Goal: Information Seeking & Learning: Learn about a topic

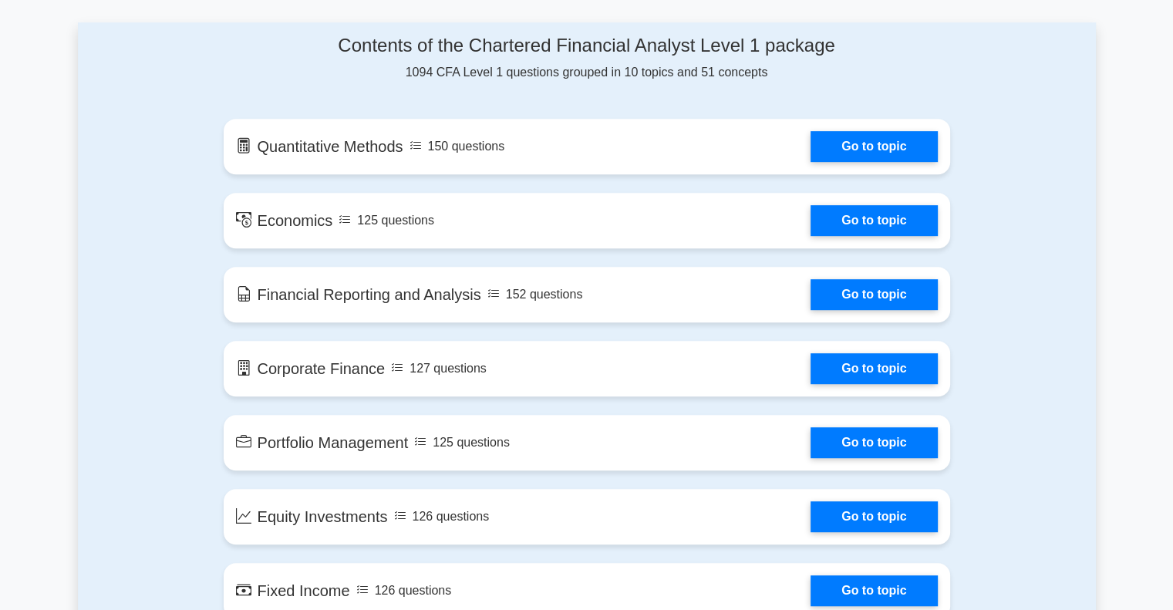
scroll to position [771, 0]
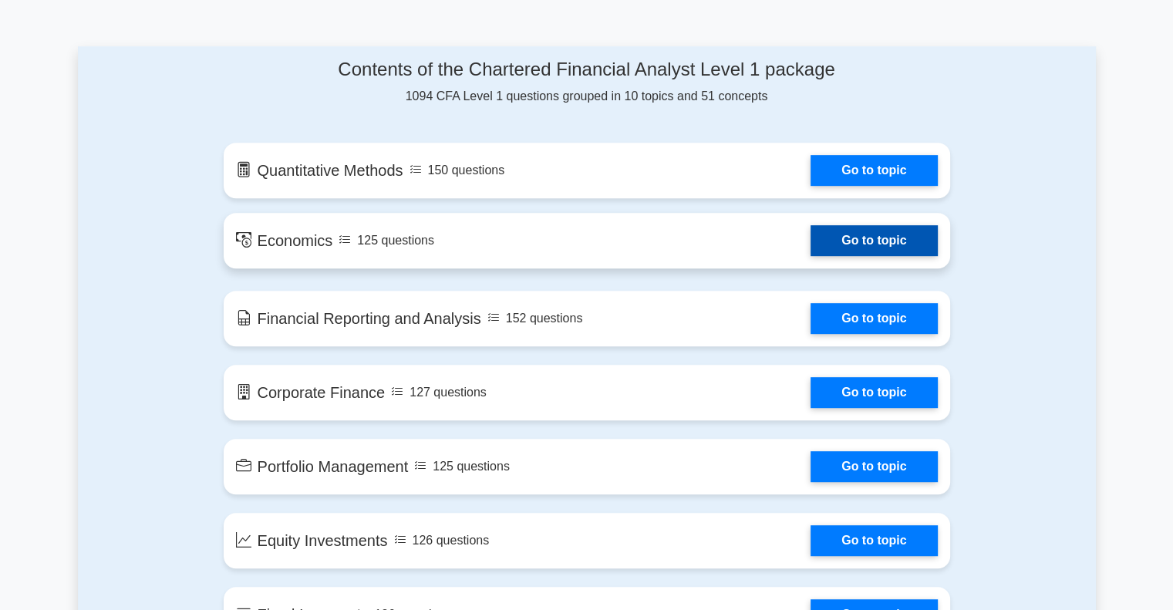
click at [810, 249] on link "Go to topic" at bounding box center [873, 240] width 126 height 31
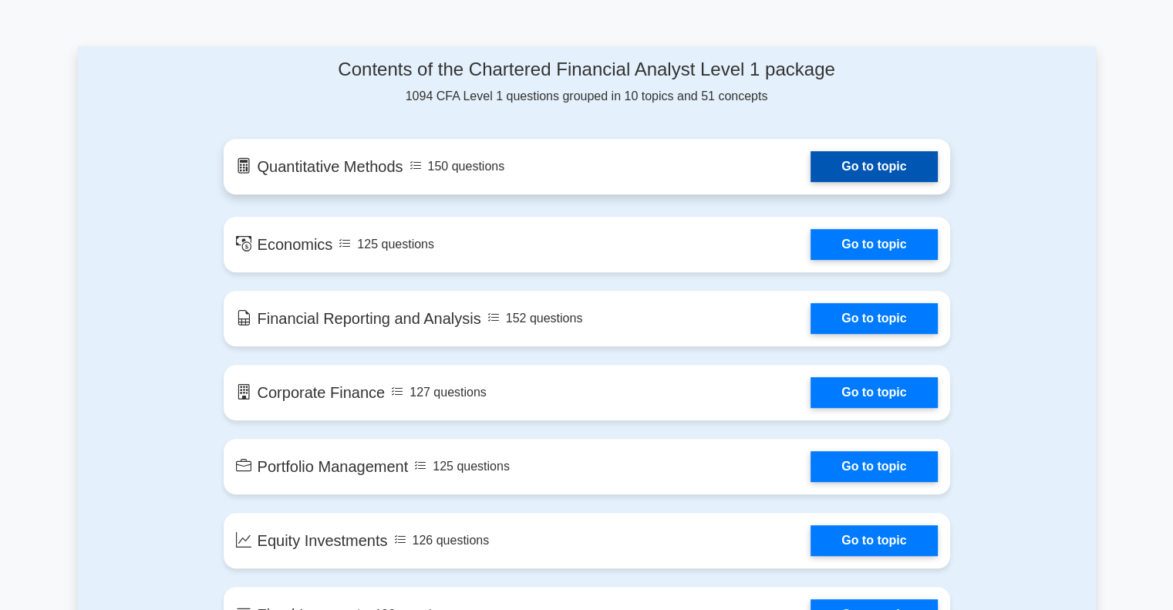
click at [845, 177] on link "Go to topic" at bounding box center [873, 166] width 126 height 31
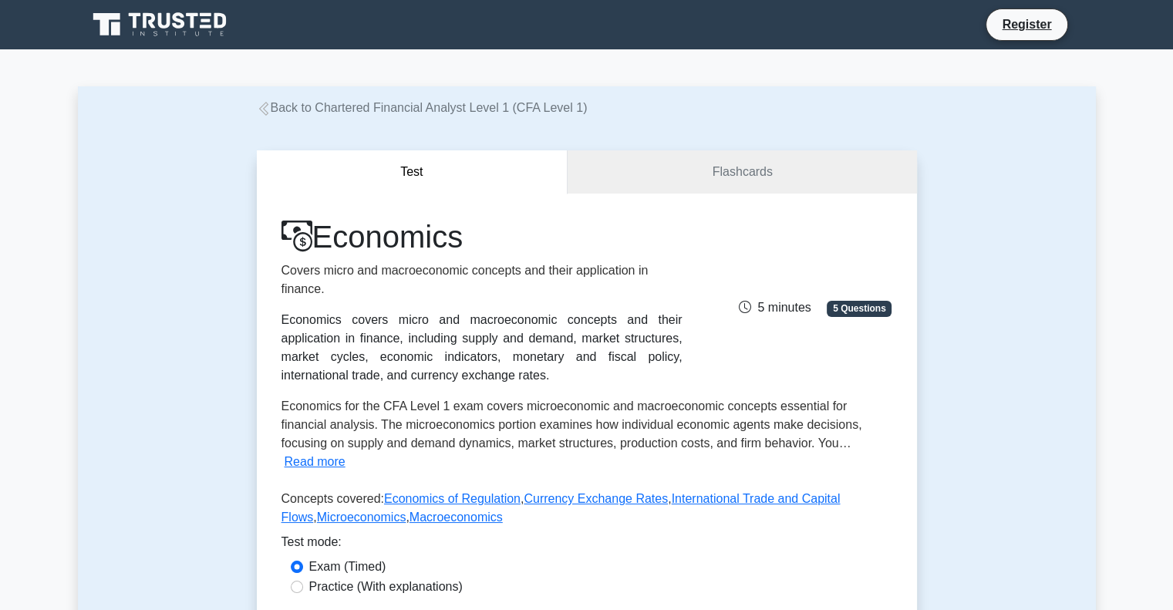
scroll to position [77, 0]
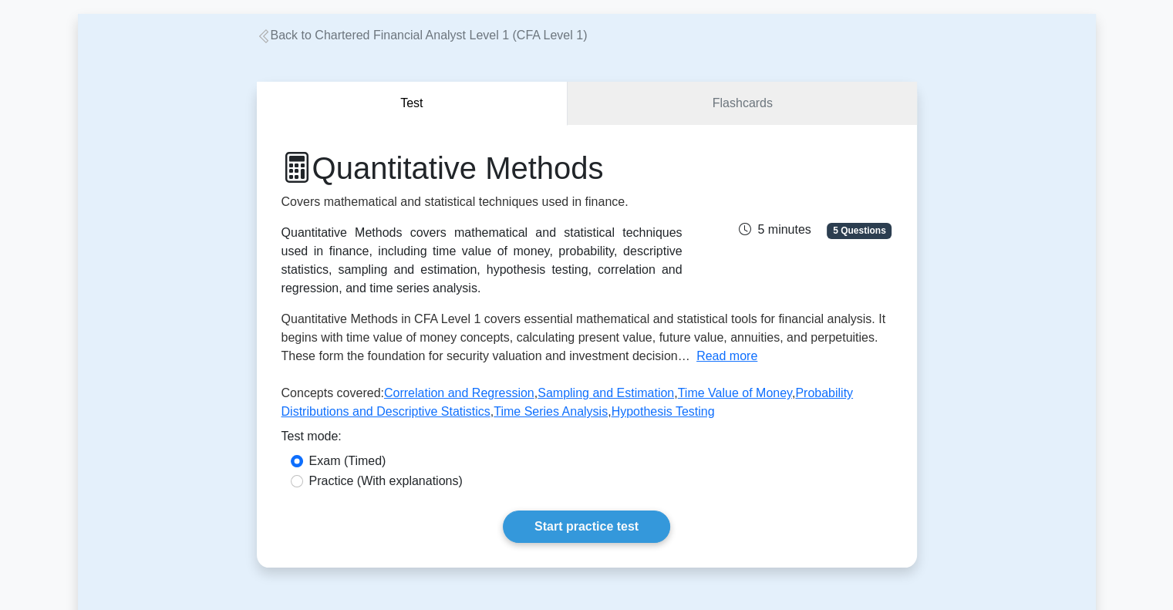
scroll to position [154, 0]
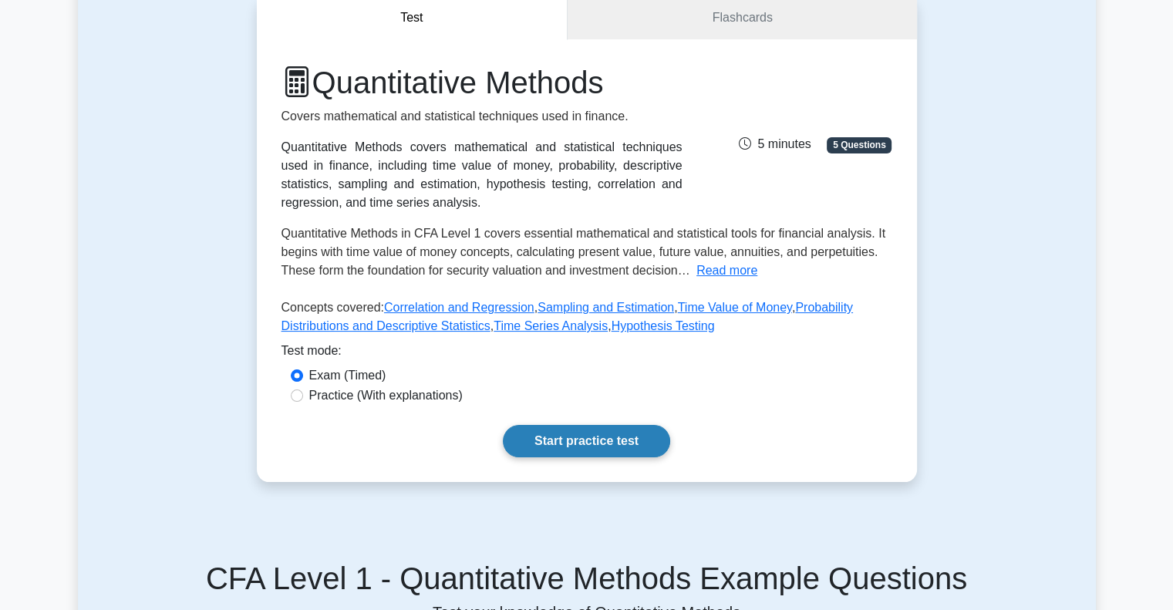
click at [574, 453] on link "Start practice test" at bounding box center [586, 441] width 167 height 32
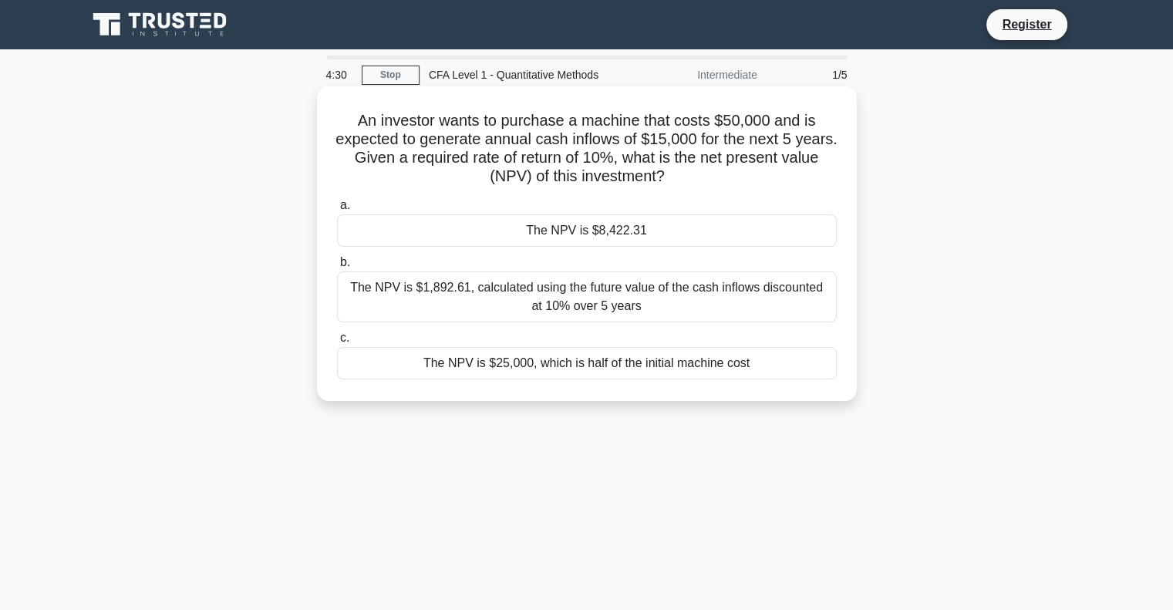
click at [740, 298] on div "The NPV is $1,892.61, calculated using the future value of the cash inflows dis…" at bounding box center [587, 296] width 500 height 51
click at [337, 268] on input "b. The NPV is $1,892.61, calculated using the future value of the cash inflows …" at bounding box center [337, 263] width 0 height 10
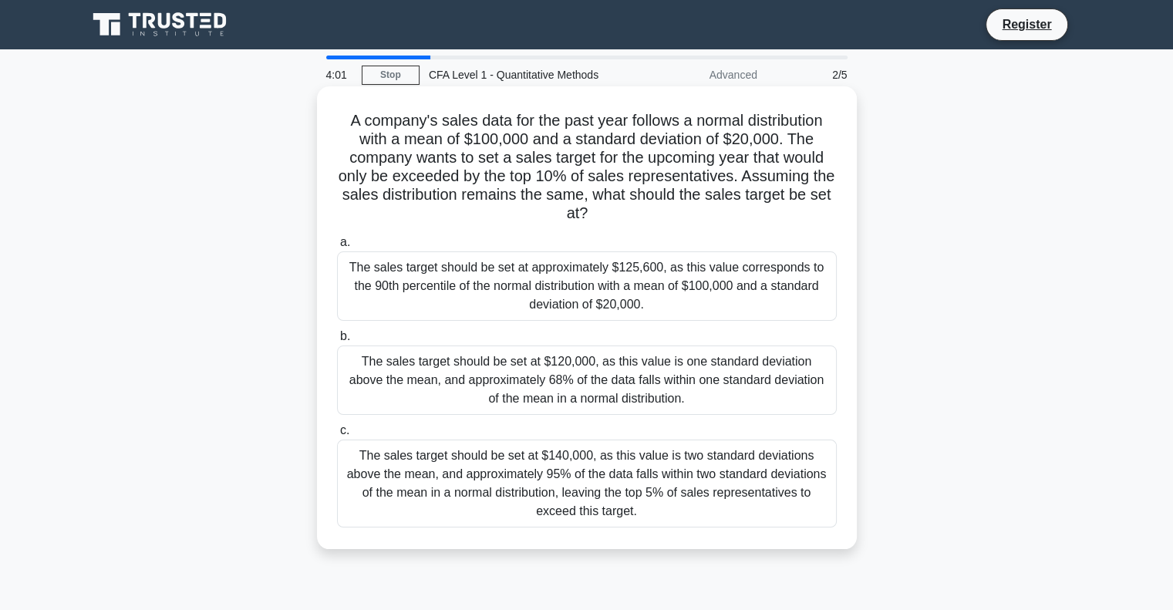
click at [686, 506] on div "The sales target should be set at $140,000, as this value is two standard devia…" at bounding box center [587, 483] width 500 height 88
click at [337, 436] on input "c. The sales target should be set at $140,000, as this value is two standard de…" at bounding box center [337, 431] width 0 height 10
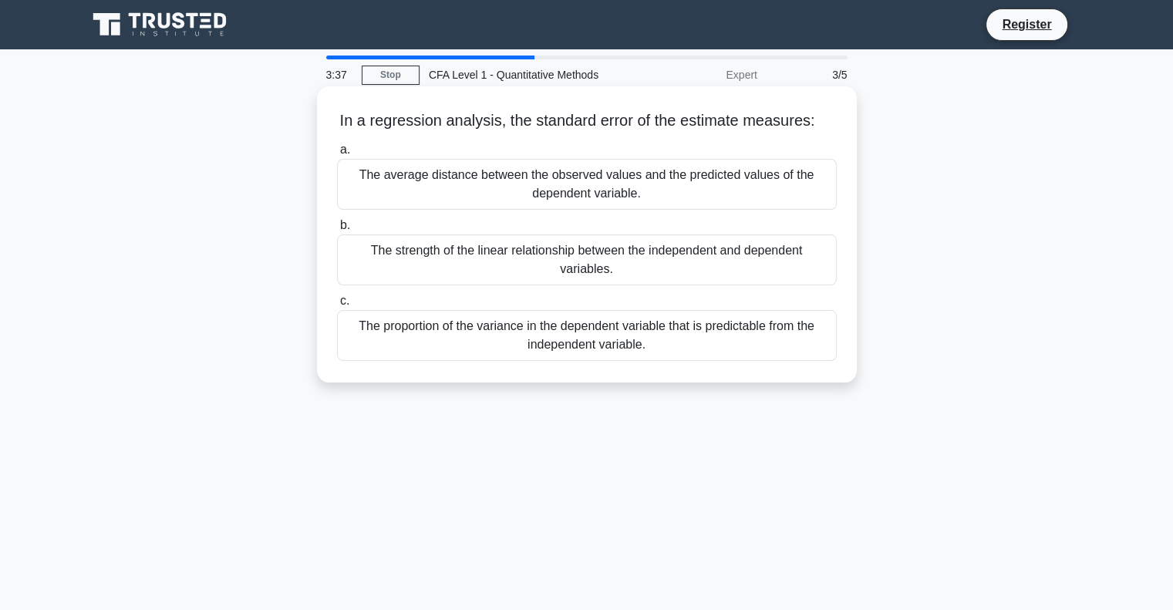
click at [759, 181] on div "The average distance between the observed values and the predicted values of th…" at bounding box center [587, 184] width 500 height 51
click at [337, 155] on input "a. The average distance between the observed values and the predicted values of…" at bounding box center [337, 150] width 0 height 10
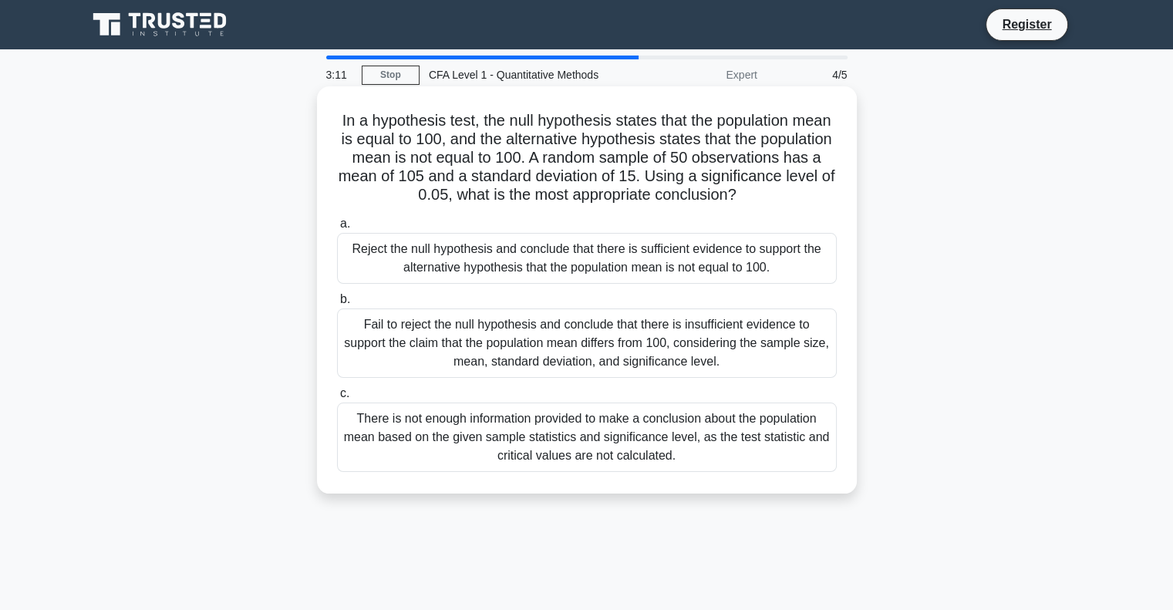
click at [563, 349] on div "Fail to reject the null hypothesis and conclude that there is insufficient evid…" at bounding box center [587, 342] width 500 height 69
click at [337, 305] on input "b. Fail to reject the null hypothesis and conclude that there is insufficient e…" at bounding box center [337, 300] width 0 height 10
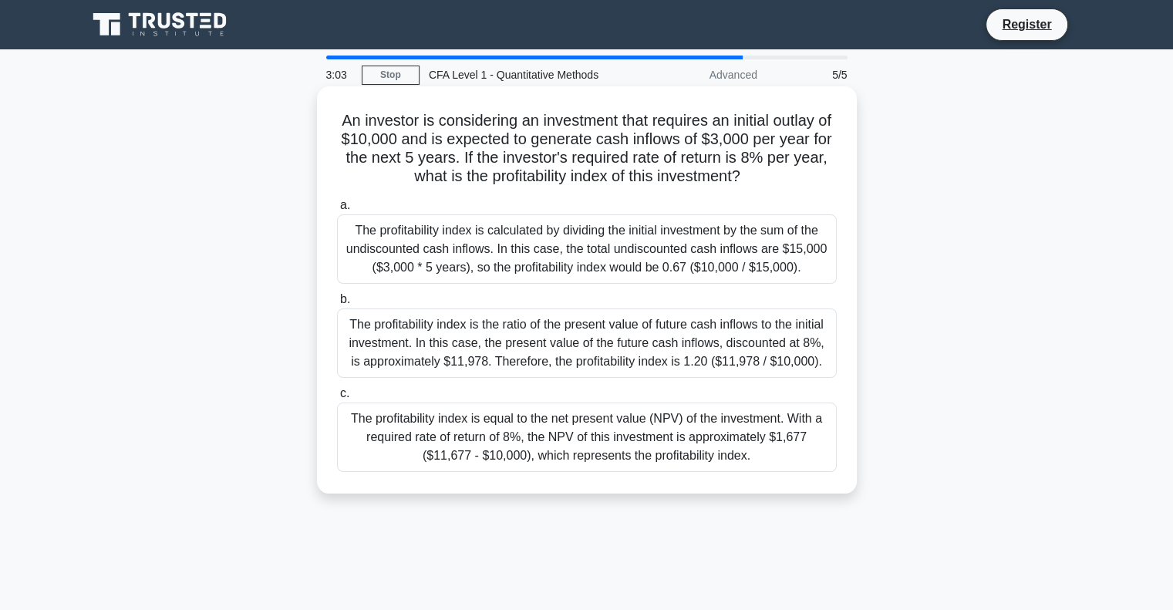
click at [649, 234] on div "The profitability index is calculated by dividing the initial investment by the…" at bounding box center [587, 248] width 500 height 69
click at [337, 210] on input "a. The profitability index is calculated by dividing the initial investment by …" at bounding box center [337, 205] width 0 height 10
